Goal: Use online tool/utility

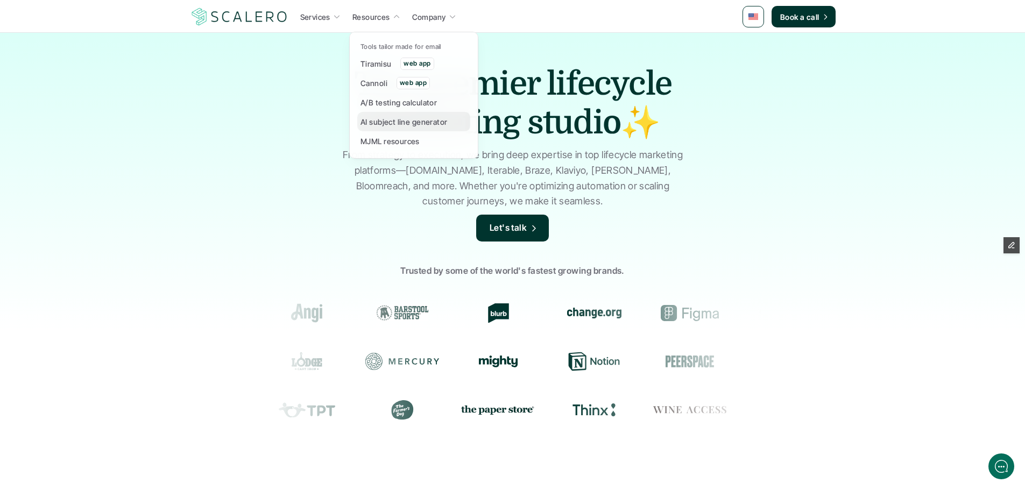
click at [384, 117] on p "AI subject line generator" at bounding box center [403, 121] width 87 height 11
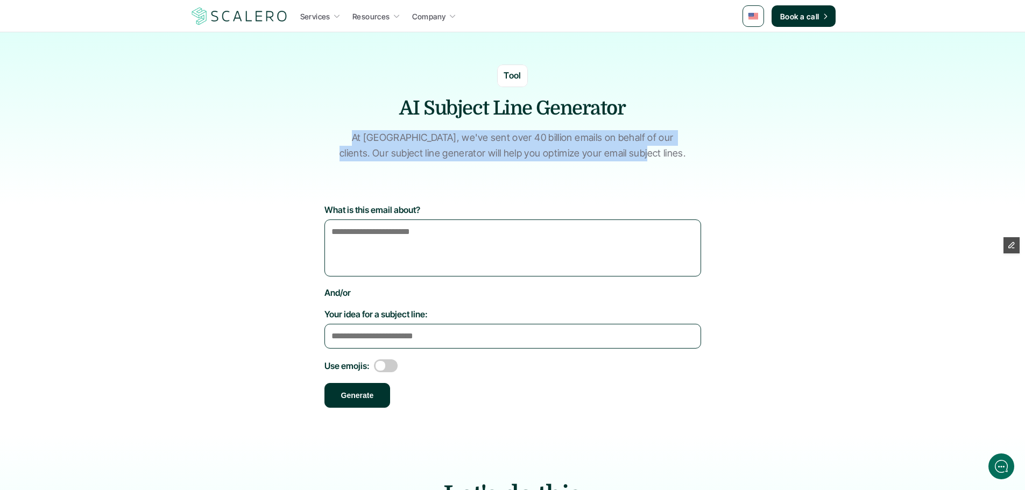
drag, startPoint x: 648, startPoint y: 153, endPoint x: 336, endPoint y: 141, distance: 312.2
click at [336, 141] on div "Tool AI Subject Line Generator At Scalero, we've sent over 40 billion emails on…" at bounding box center [512, 107] width 645 height 151
copy p "At Scalero, we've sent over 40 billion emails on behalf of our clients. Our sub…"
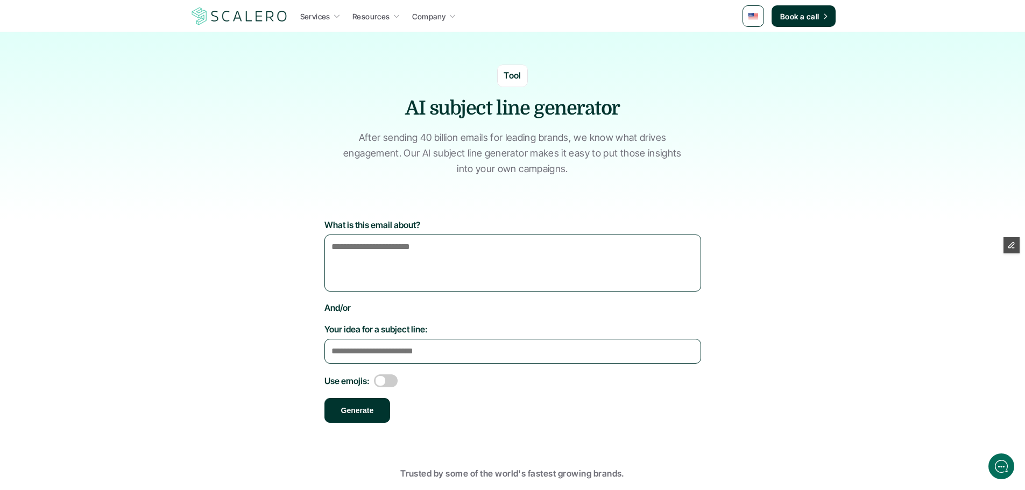
click at [582, 150] on p "After sending 40 billion emails for leading brands, we know what drives engagem…" at bounding box center [513, 153] width 350 height 46
